Goal: Task Accomplishment & Management: Use online tool/utility

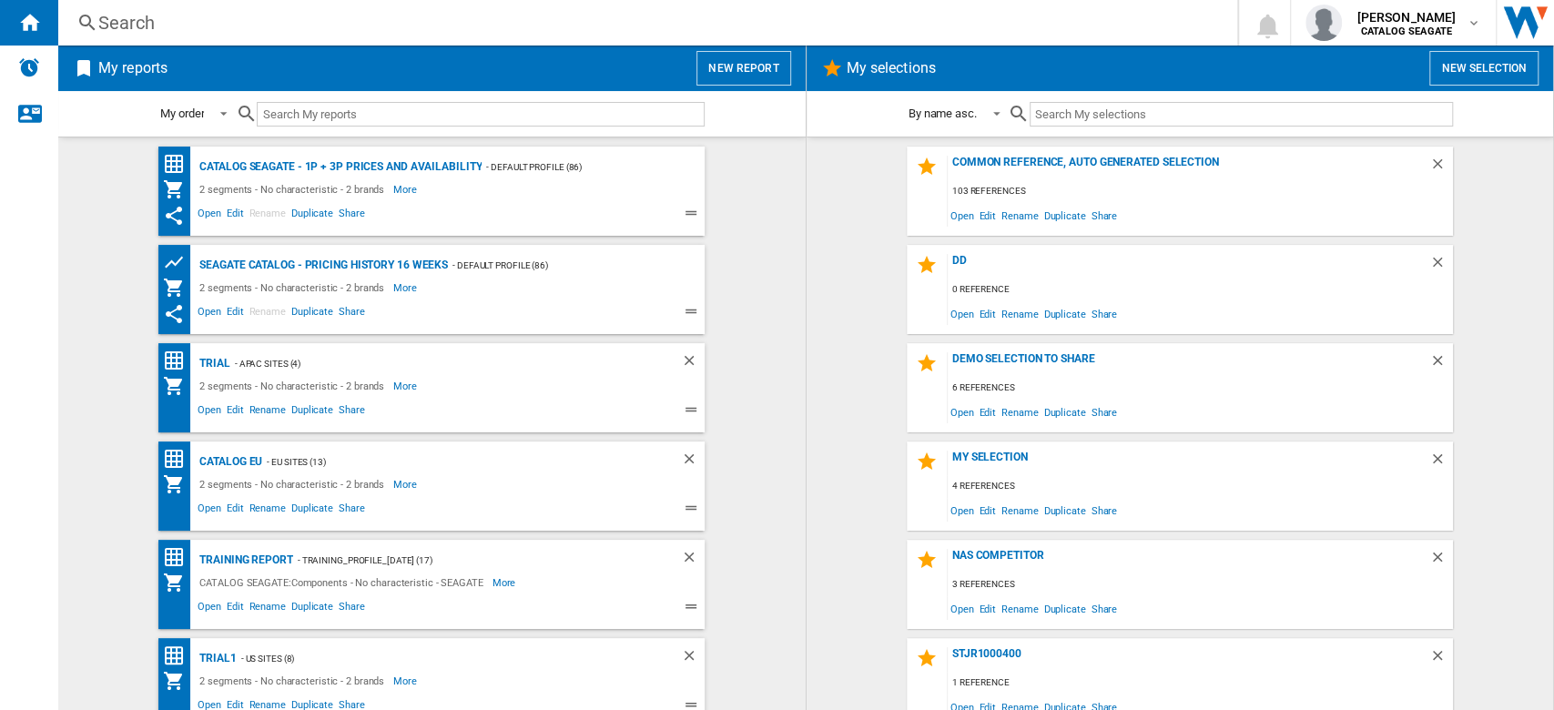
click at [724, 63] on button "New report" at bounding box center [744, 68] width 94 height 35
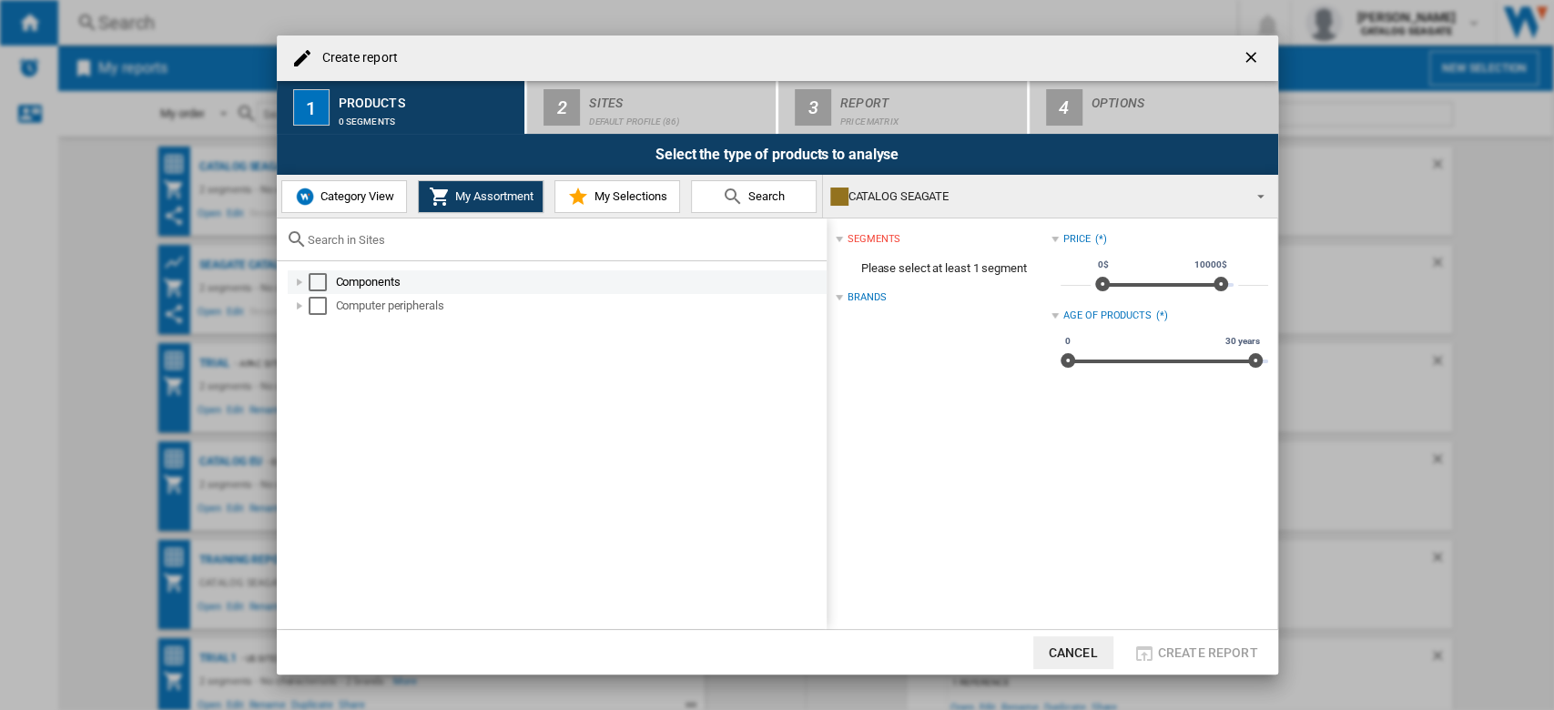
click at [300, 280] on div at bounding box center [299, 282] width 18 height 18
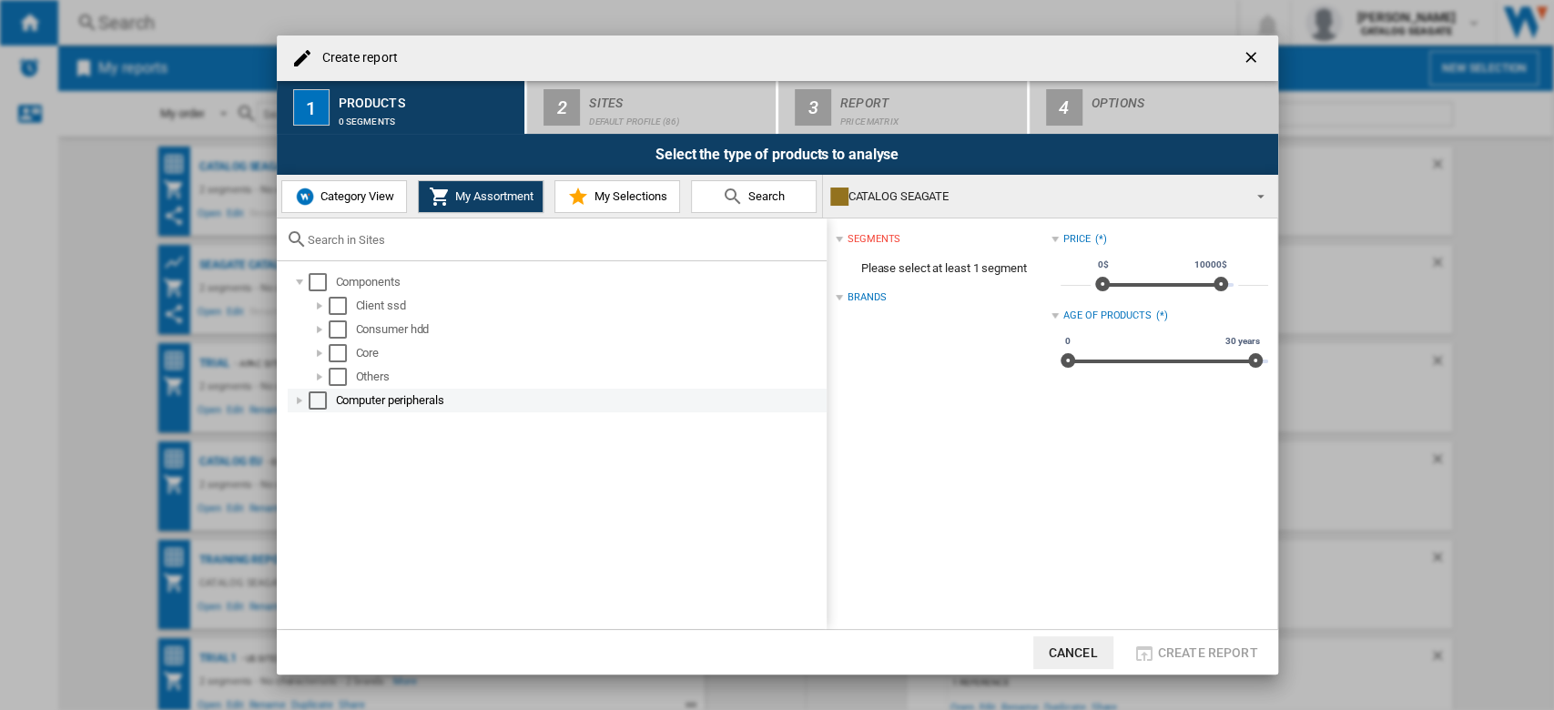
click at [293, 398] on div at bounding box center [299, 400] width 18 height 18
click at [320, 300] on div at bounding box center [319, 306] width 18 height 18
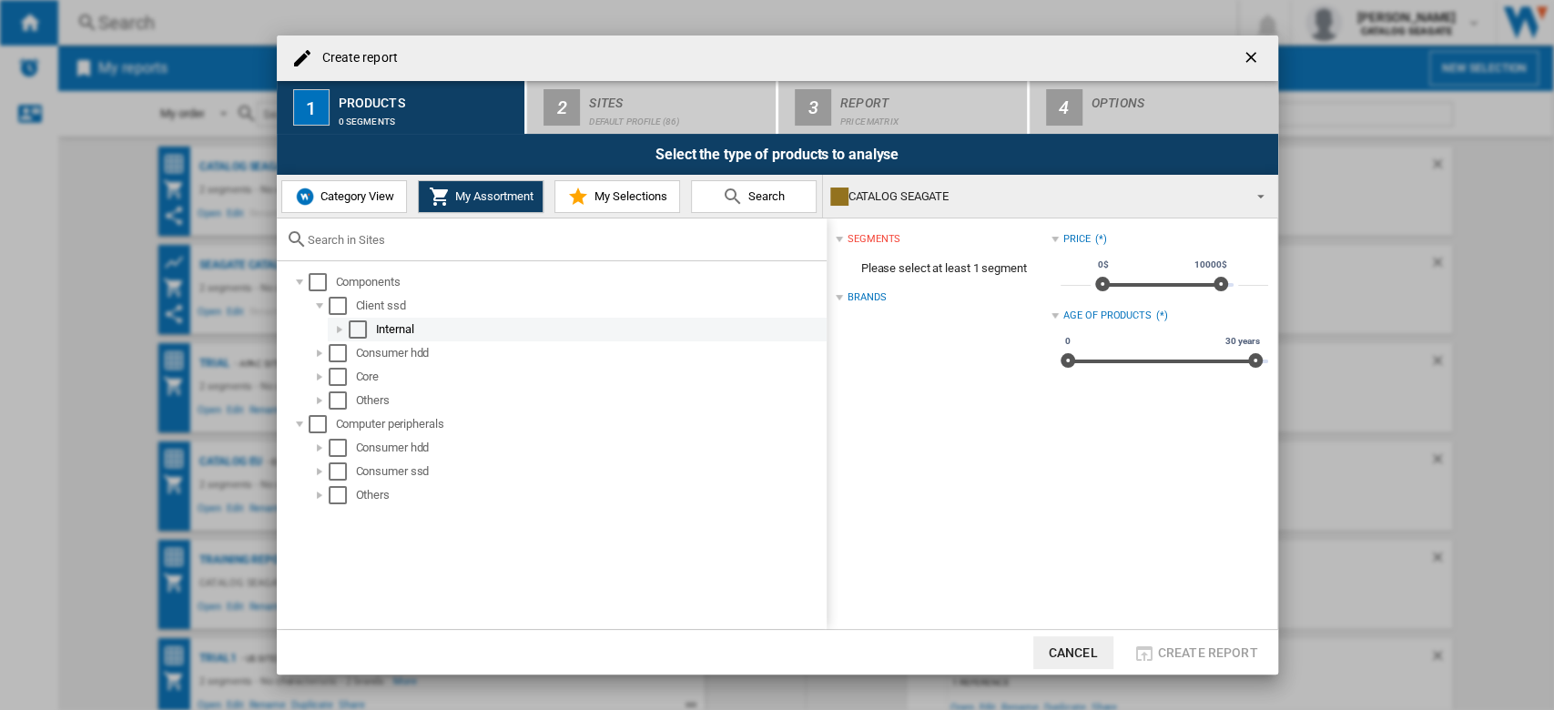
click at [337, 330] on div at bounding box center [339, 329] width 18 height 18
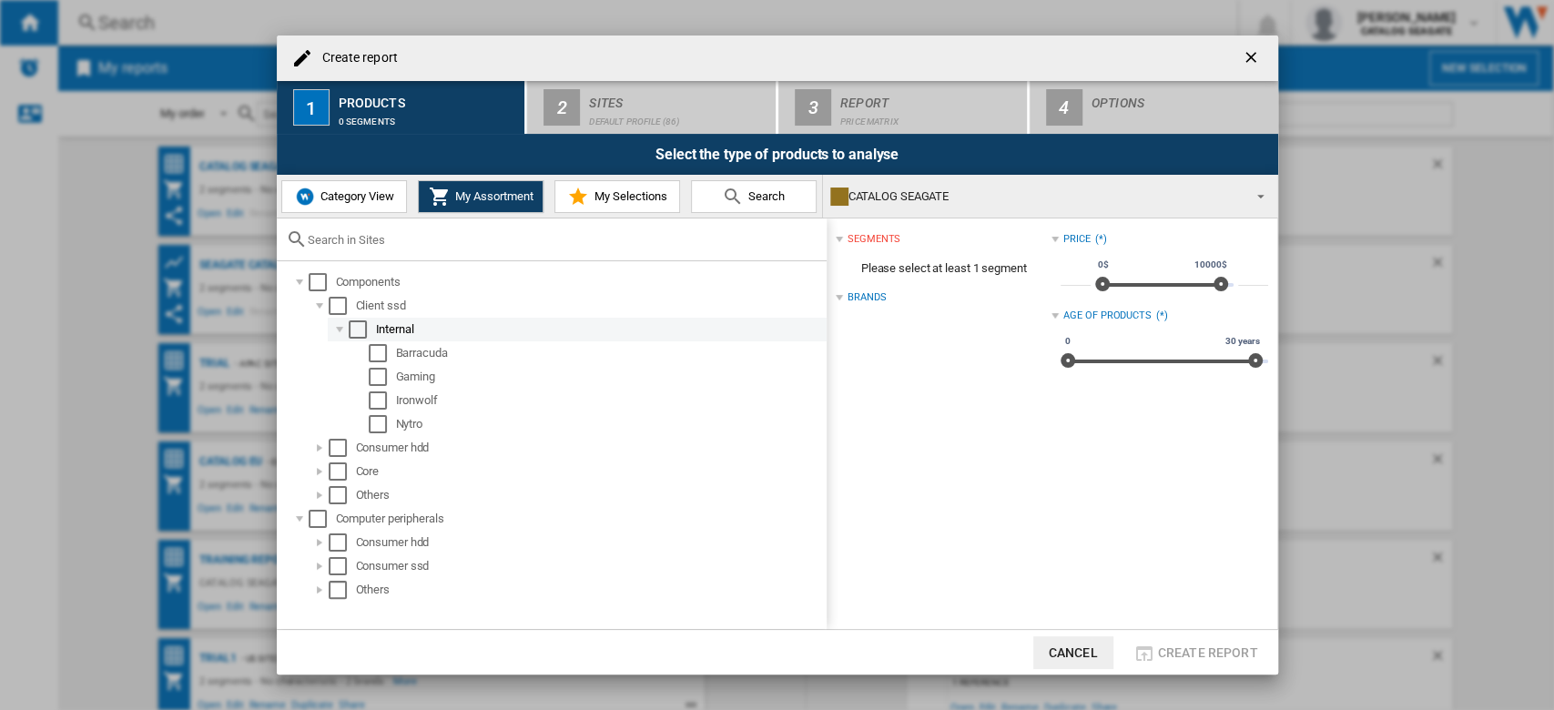
click at [337, 330] on div at bounding box center [339, 329] width 18 height 18
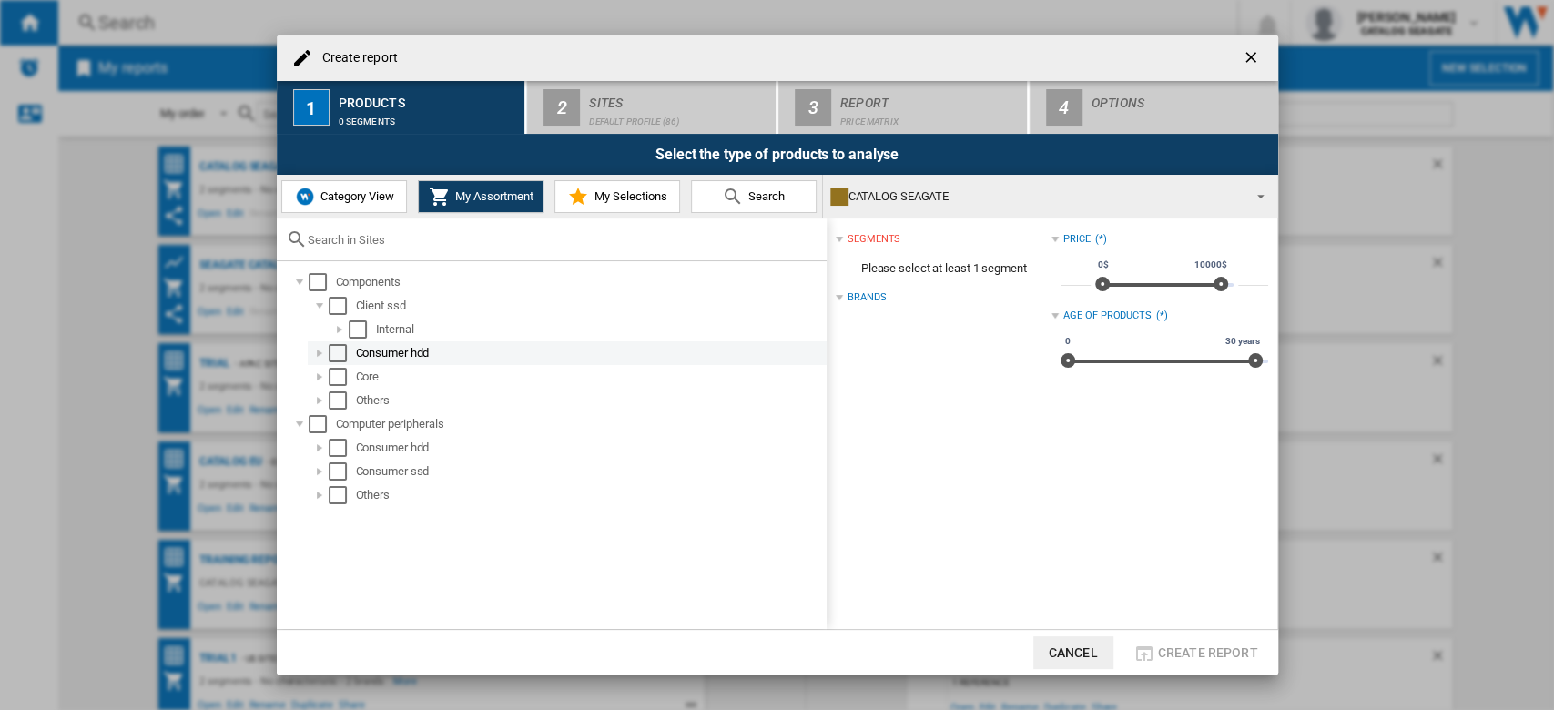
click at [318, 351] on div at bounding box center [319, 353] width 18 height 18
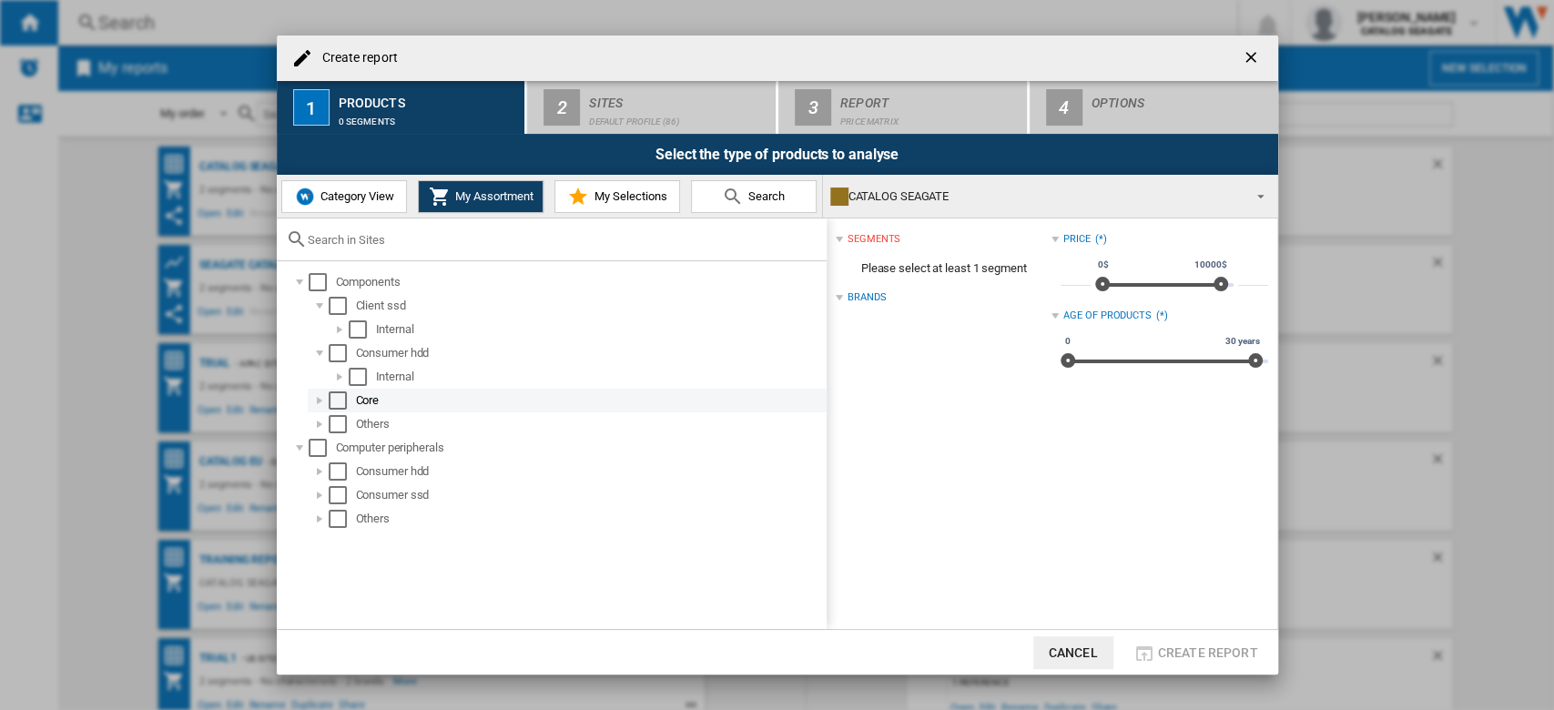
click at [321, 394] on div at bounding box center [319, 400] width 18 height 18
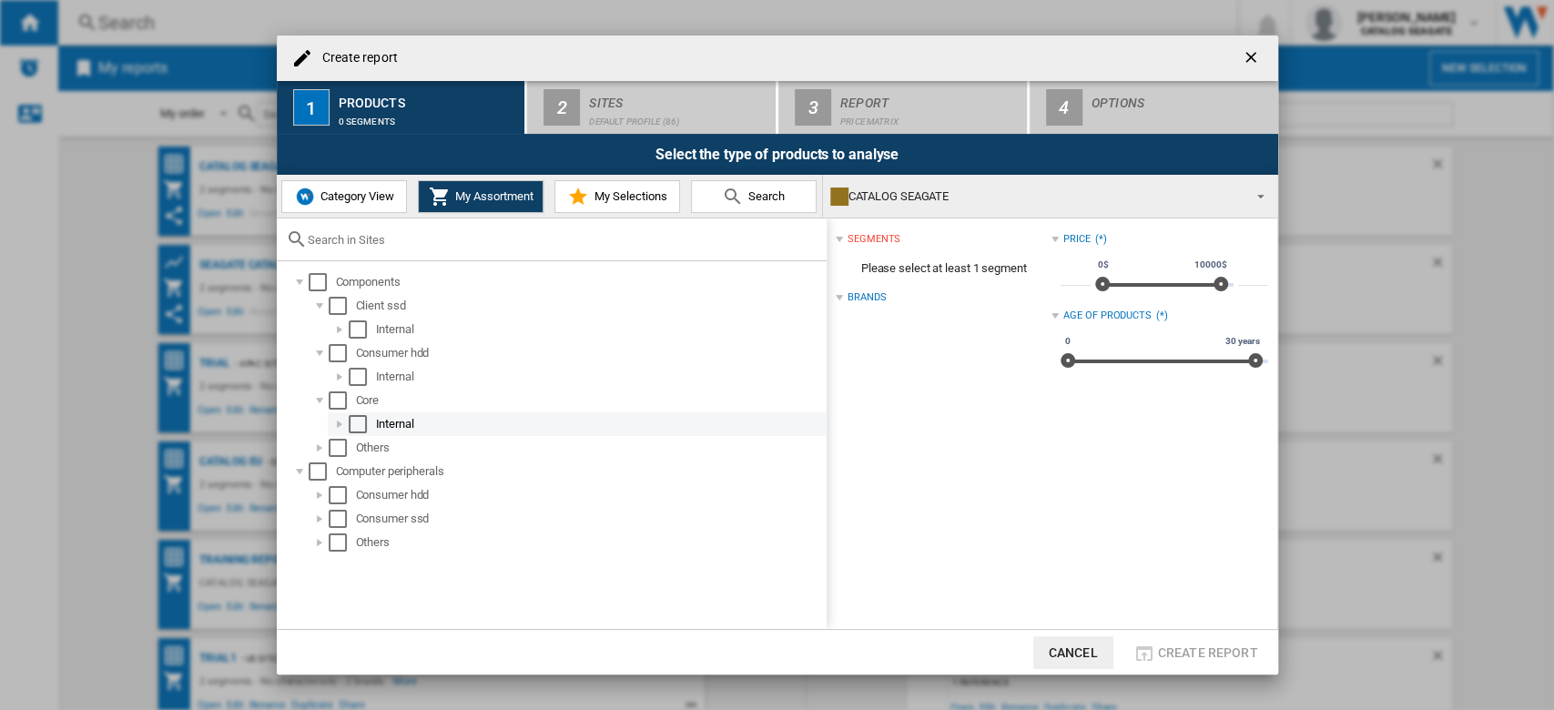
click at [341, 425] on div at bounding box center [339, 424] width 18 height 18
click at [315, 394] on div at bounding box center [319, 400] width 18 height 18
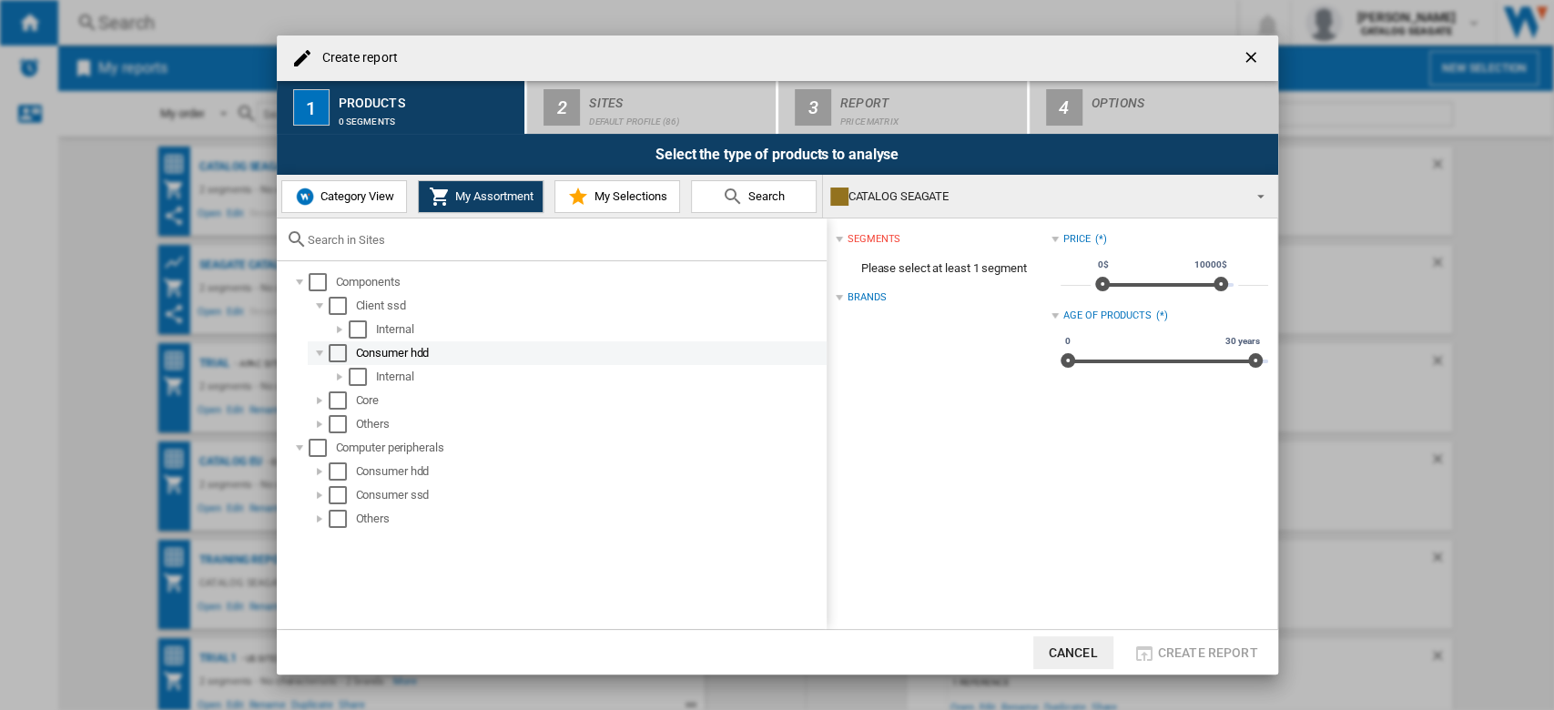
click at [320, 350] on div at bounding box center [319, 353] width 18 height 18
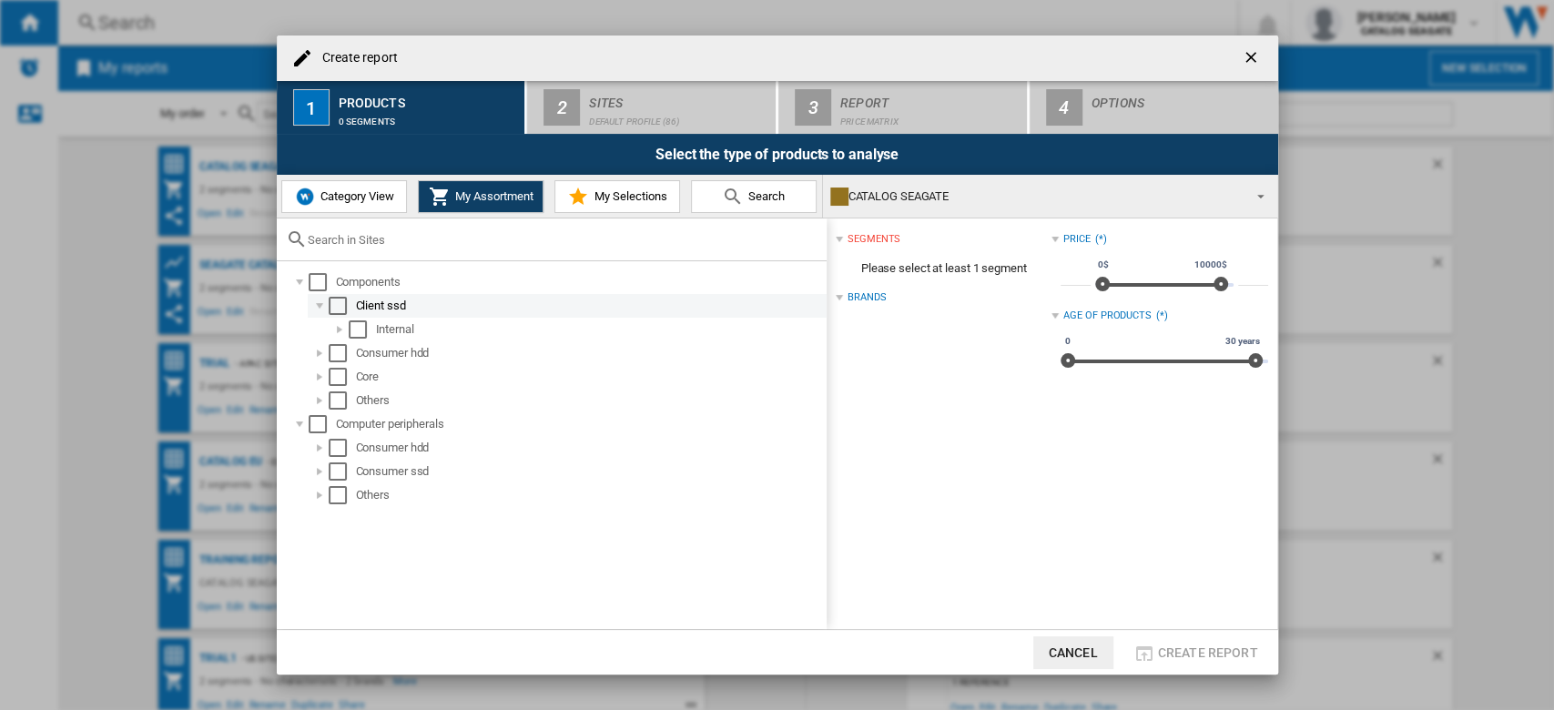
click at [321, 301] on div at bounding box center [319, 306] width 18 height 18
click at [314, 424] on div at bounding box center [319, 424] width 18 height 18
click at [313, 472] on div at bounding box center [319, 472] width 18 height 18
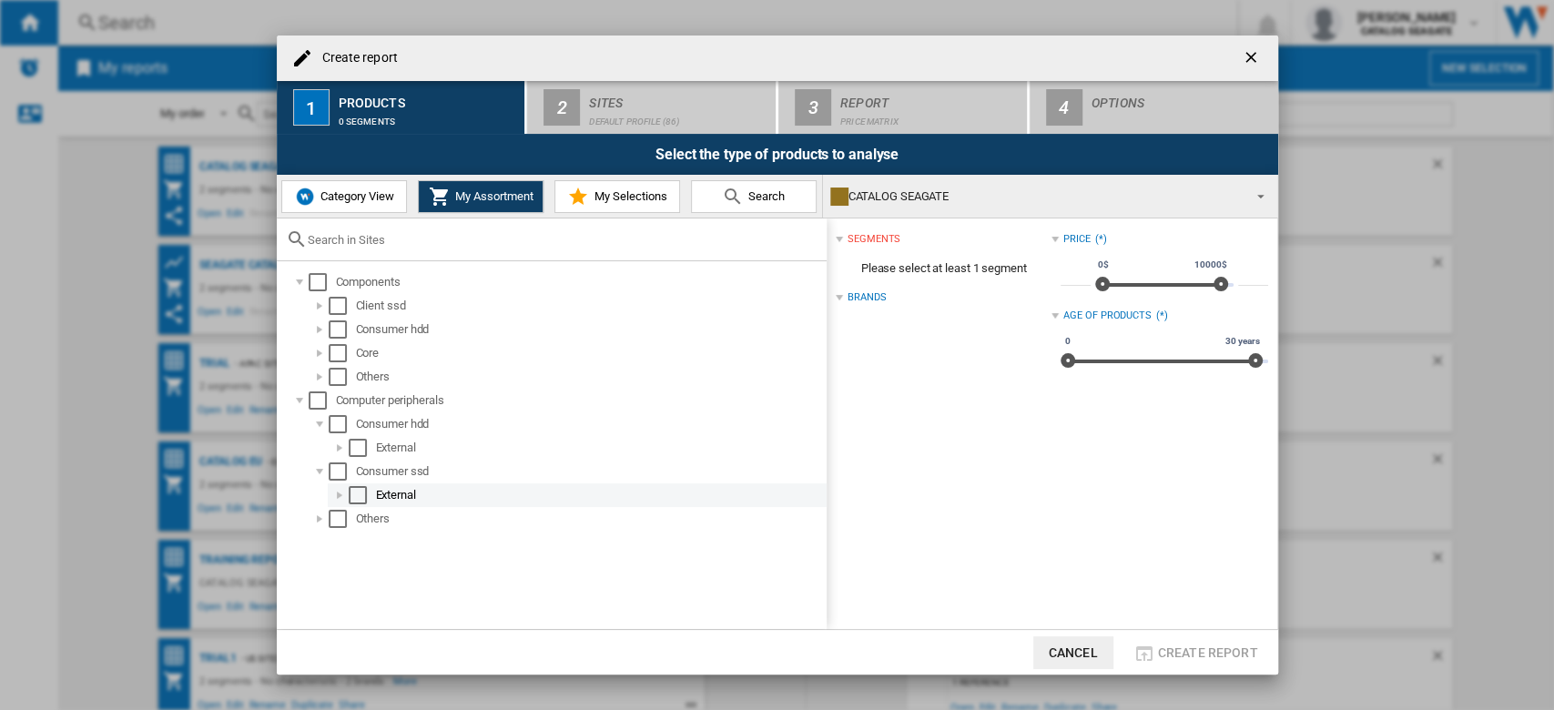
click at [341, 493] on div at bounding box center [339, 495] width 18 height 18
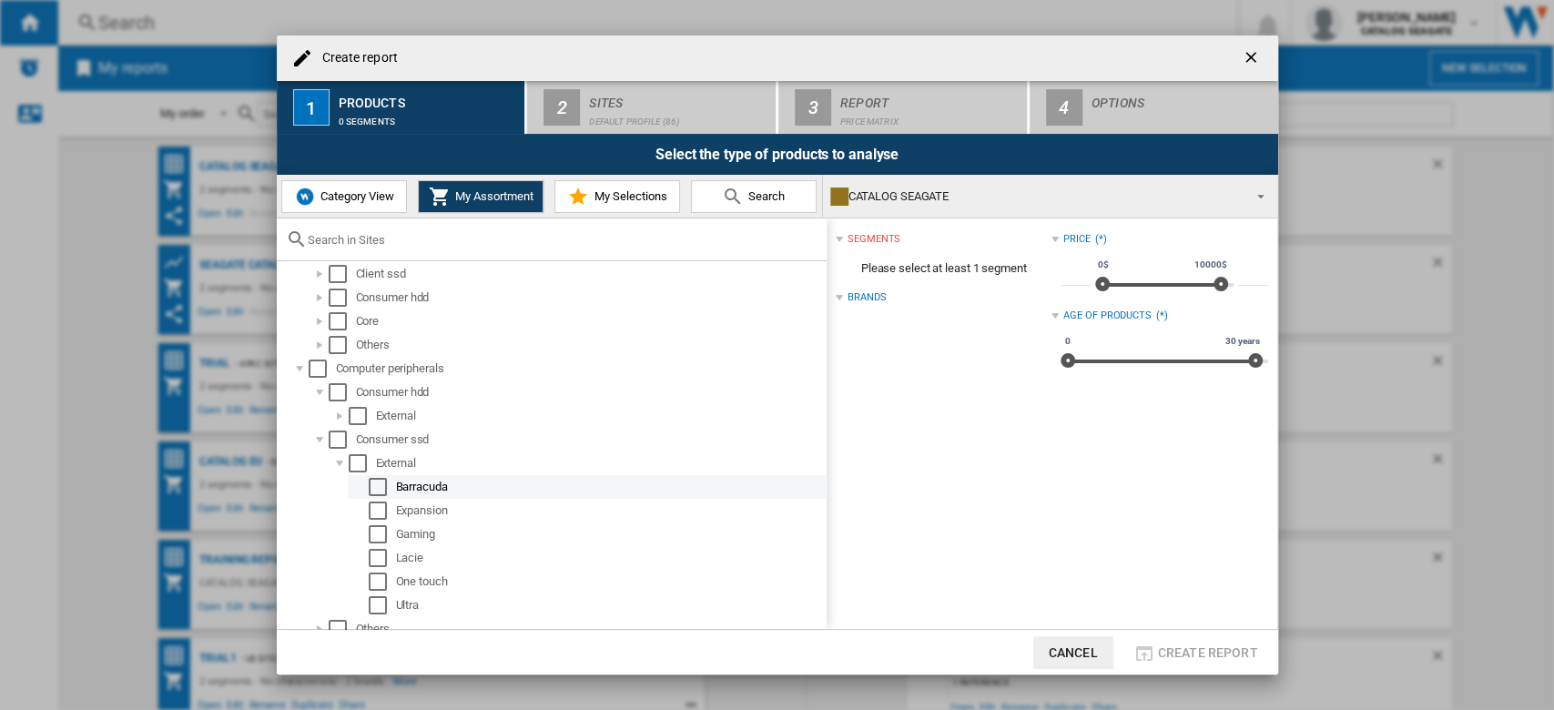
scroll to position [44, 0]
click at [341, 402] on div at bounding box center [339, 404] width 18 height 18
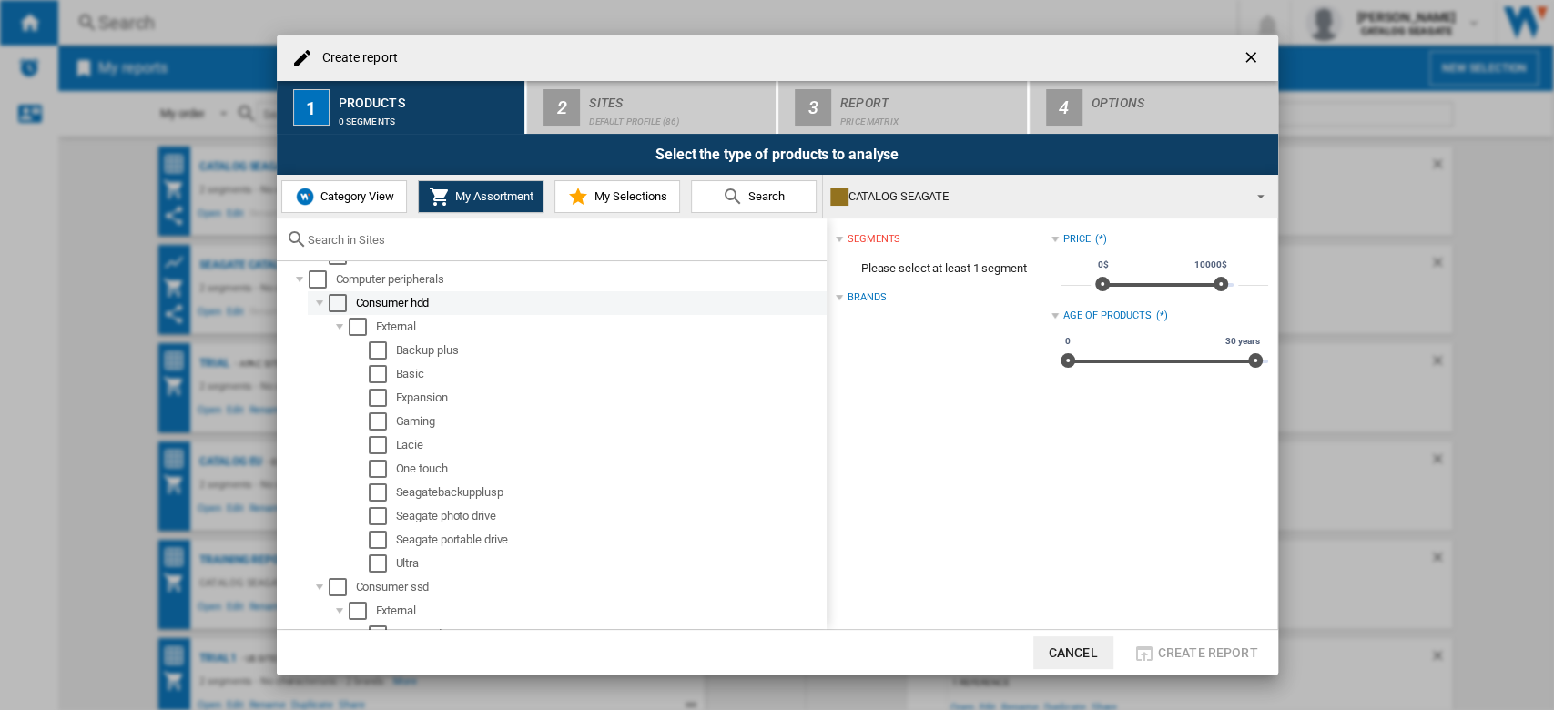
scroll to position [0, 0]
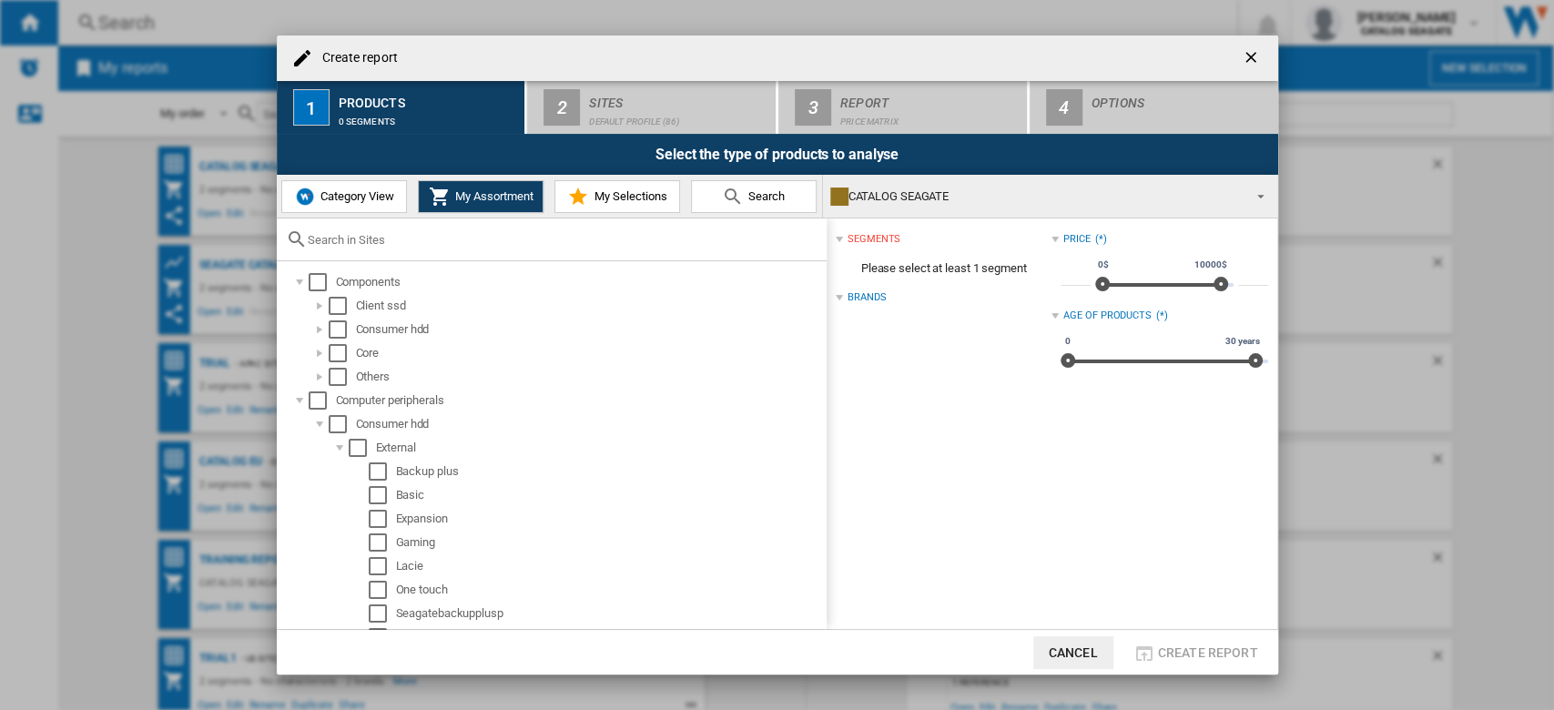
click at [1251, 55] on ng-md-icon "getI18NText('BUTTONS.CLOSE_DIALOG')" at bounding box center [1253, 59] width 22 height 22
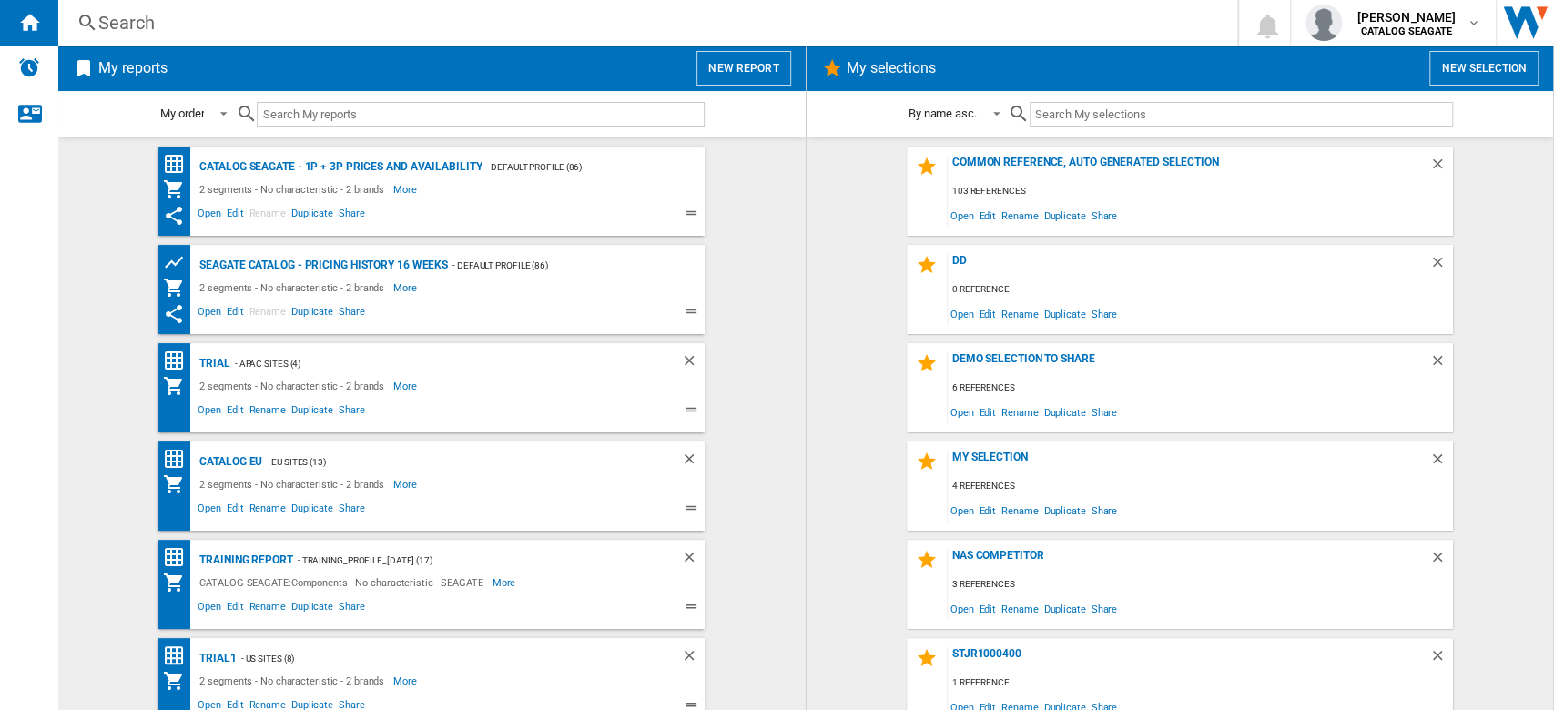
click at [761, 267] on wk-bookmarked-report "Seagate Catalog - Pricing history 16 weeks - Default profile (86) 2 segments - …" at bounding box center [431, 289] width 711 height 89
click at [685, 355] on ng-md-icon "Delete" at bounding box center [692, 363] width 22 height 22
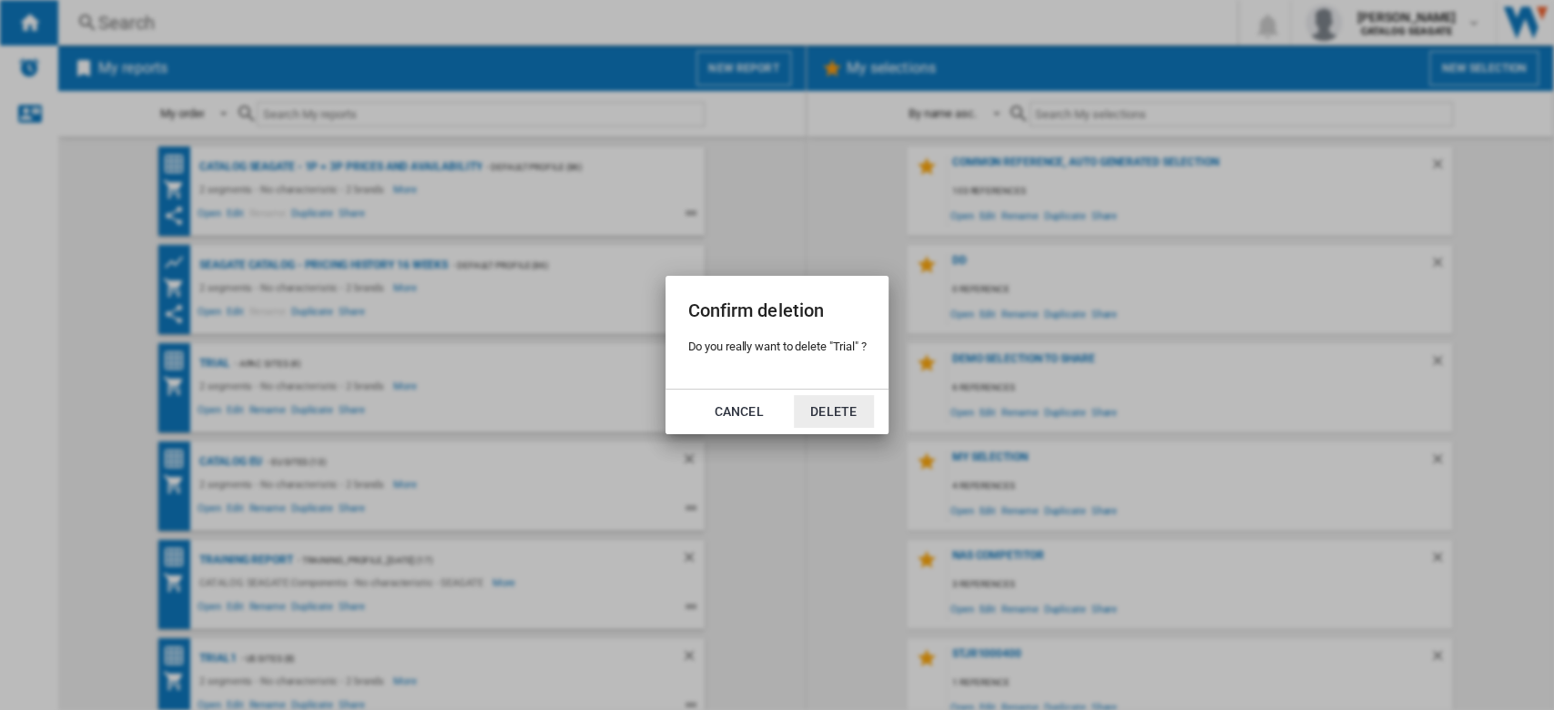
click at [829, 410] on button "Delete" at bounding box center [834, 411] width 80 height 33
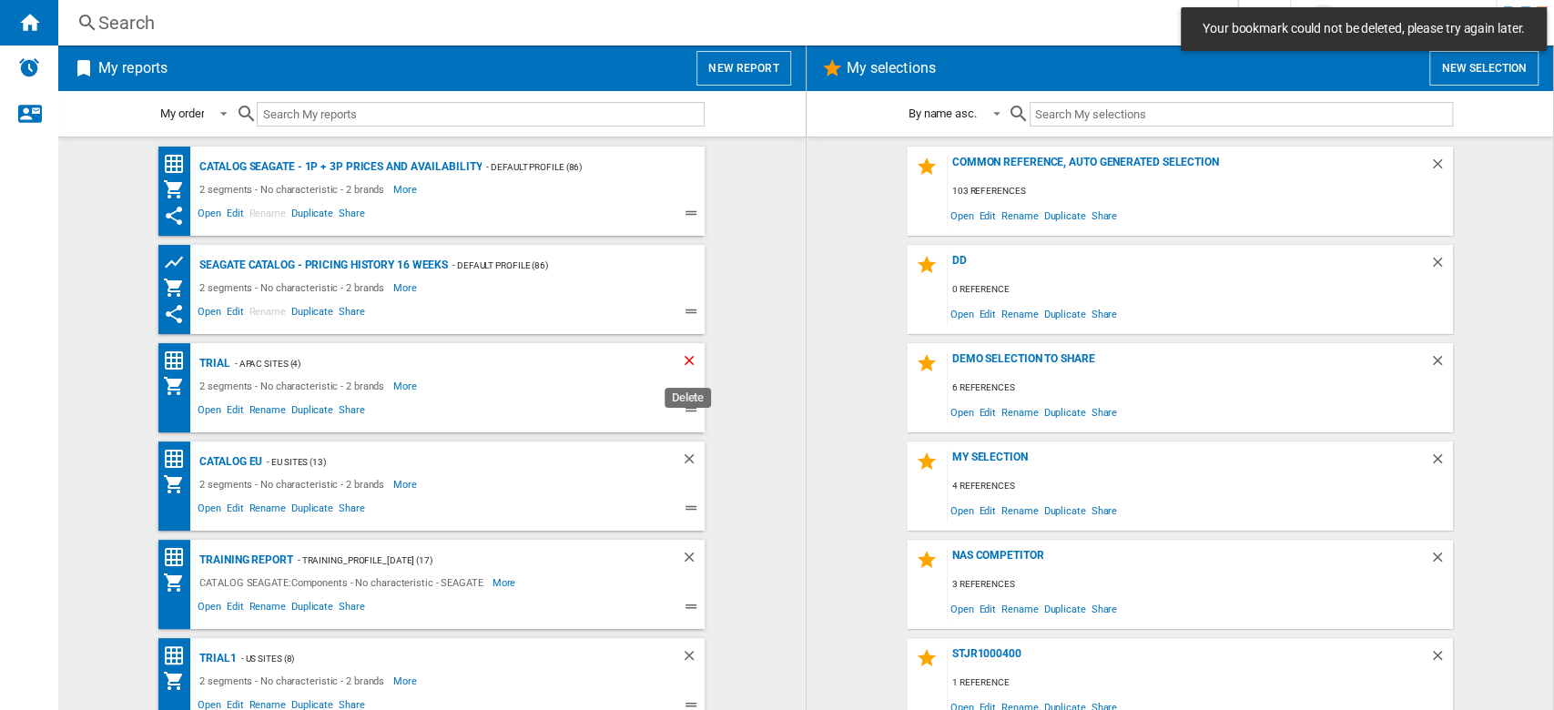
click at [685, 366] on ng-md-icon "Delete" at bounding box center [692, 363] width 22 height 22
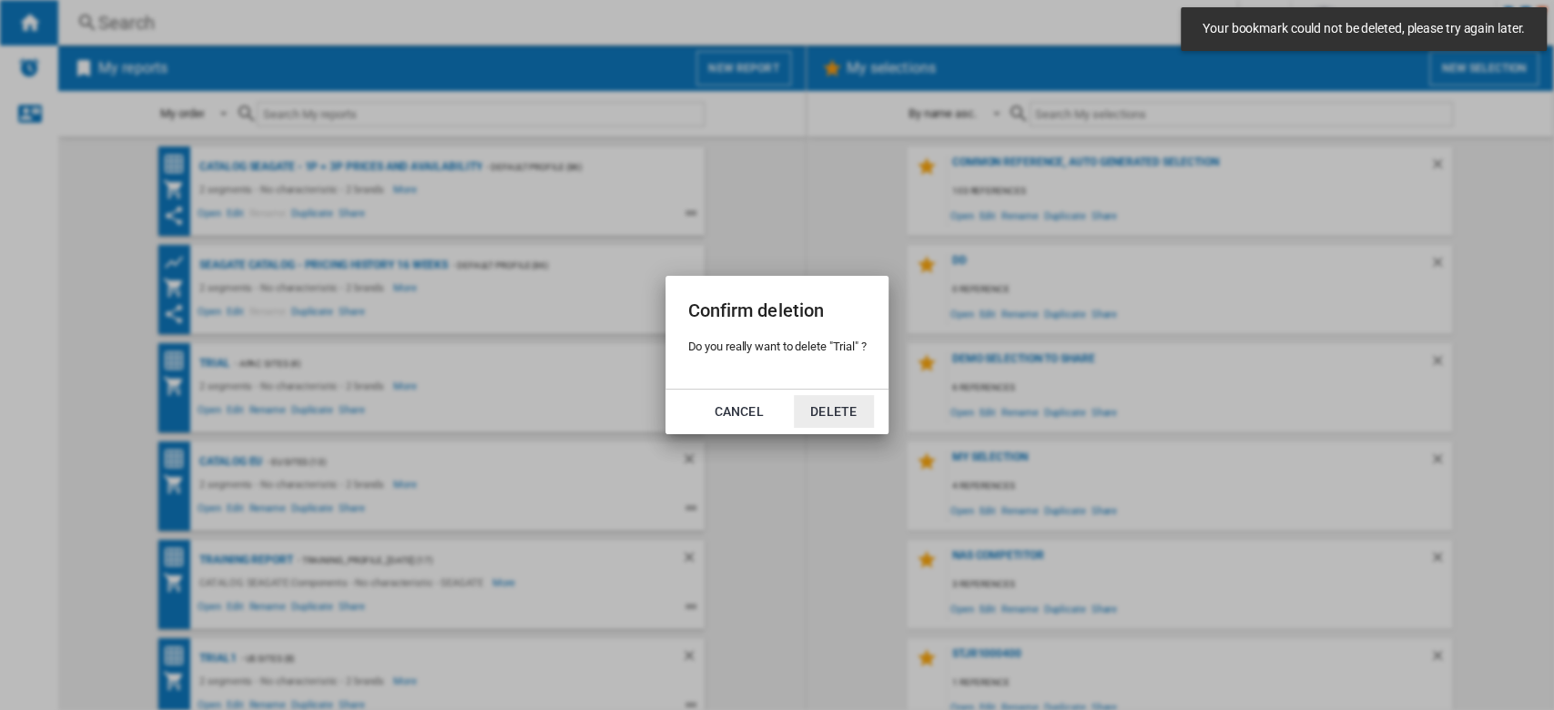
drag, startPoint x: 830, startPoint y: 411, endPoint x: 787, endPoint y: 421, distance: 44.8
click at [830, 412] on button "Delete" at bounding box center [834, 411] width 80 height 33
